Goal: Communication & Community: Answer question/provide support

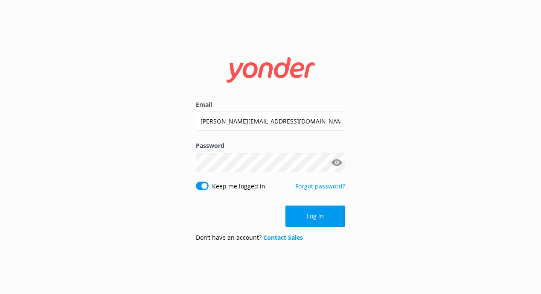
drag, startPoint x: 0, startPoint y: 0, endPoint x: 266, endPoint y: 121, distance: 292.6
click at [266, 121] on input "[PERSON_NAME][EMAIL_ADDRESS][DOMAIN_NAME]" at bounding box center [270, 120] width 149 height 19
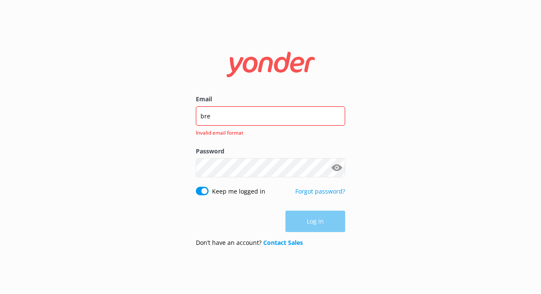
type input "[PERSON_NAME][EMAIL_ADDRESS][DOMAIN_NAME]"
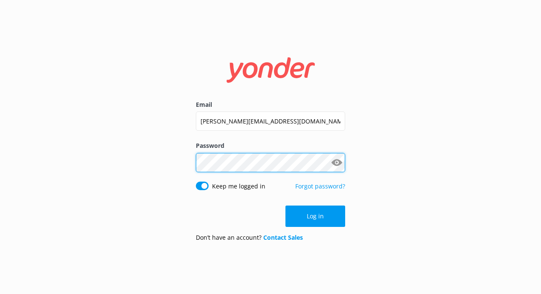
click button "Log in" at bounding box center [316, 215] width 60 height 21
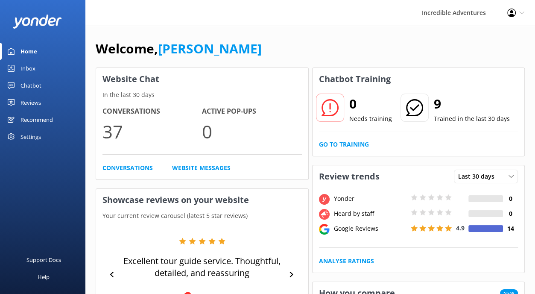
click at [27, 67] on div "Inbox" at bounding box center [27, 68] width 15 height 17
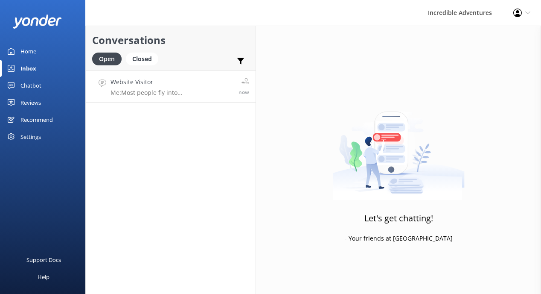
click at [182, 95] on p "Me: Most people fly into [GEOGRAPHIC_DATA]. We are not able to offer pickup at …" at bounding box center [172, 93] width 122 height 8
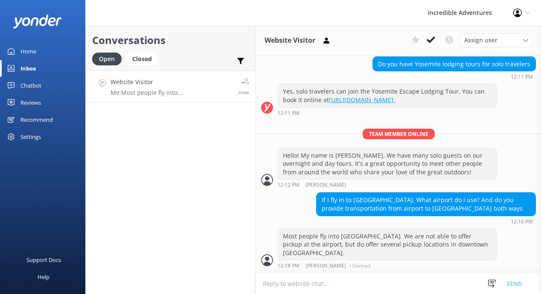
scroll to position [218, 0]
click at [190, 96] on p "Me: Most people fly into [GEOGRAPHIC_DATA]. We are not able to offer pickup at …" at bounding box center [172, 93] width 122 height 8
click at [139, 62] on div "Closed" at bounding box center [142, 59] width 32 height 13
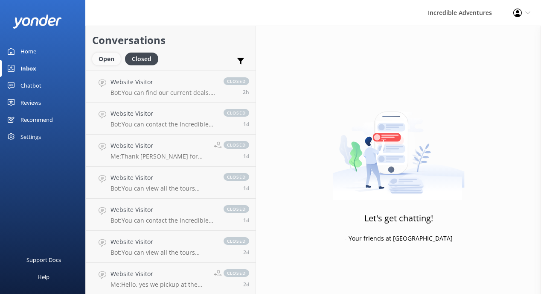
click at [111, 63] on div "Open" at bounding box center [106, 59] width 29 height 13
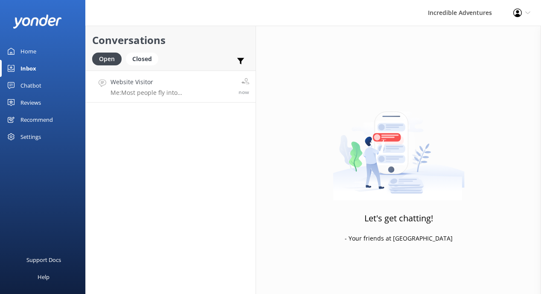
click at [226, 99] on link "Website Visitor Me: Most people fly into [GEOGRAPHIC_DATA]. We are not able to …" at bounding box center [171, 86] width 170 height 32
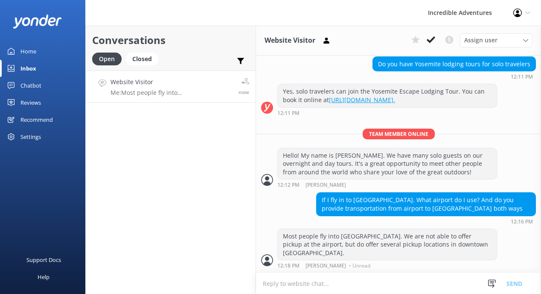
scroll to position [218, 0]
